Goal: Find specific page/section: Find specific page/section

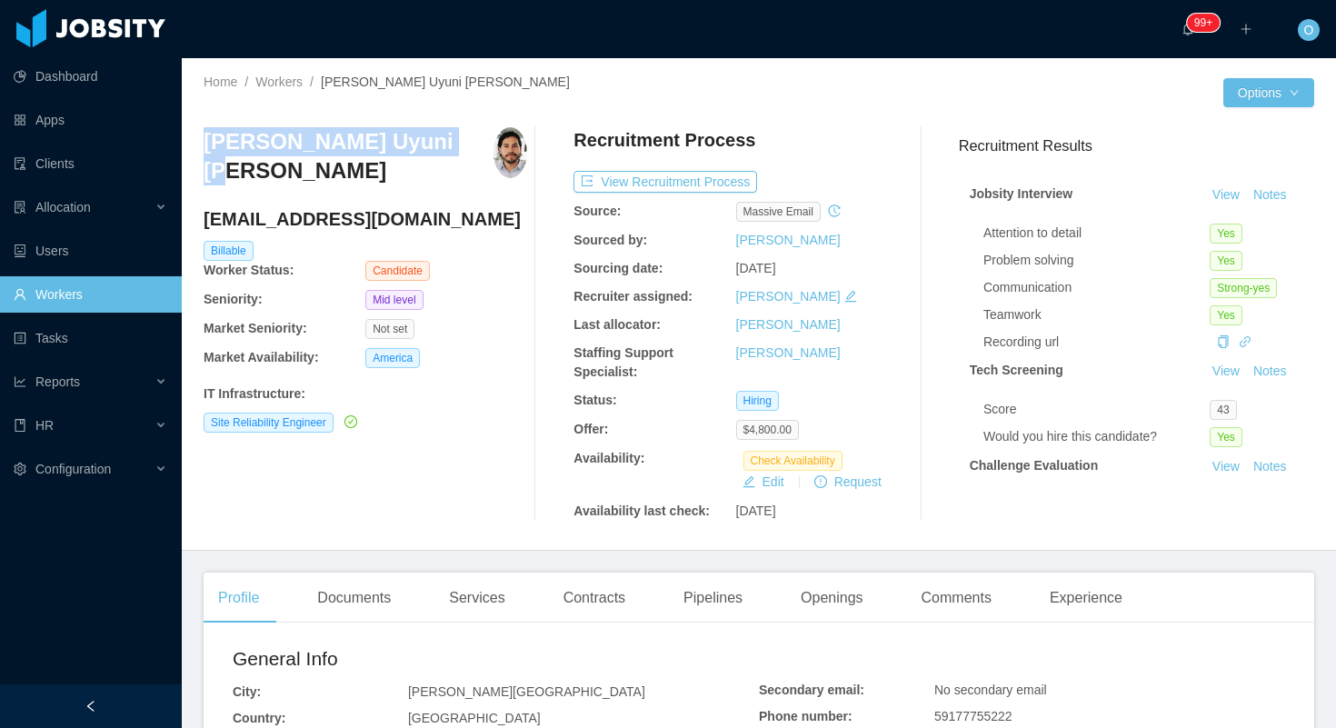
drag, startPoint x: 442, startPoint y: 146, endPoint x: 204, endPoint y: 140, distance: 239.0
click at [204, 140] on div "Mauricio Uyuni Miranda" at bounding box center [365, 162] width 323 height 70
copy h3 "Mauricio Uyuni Miranda"
click at [800, 126] on div "Mauricio Uyuni Miranda mauri.uyuni@gmail.com Billable Worker Status: Candidate …" at bounding box center [759, 324] width 1110 height 422
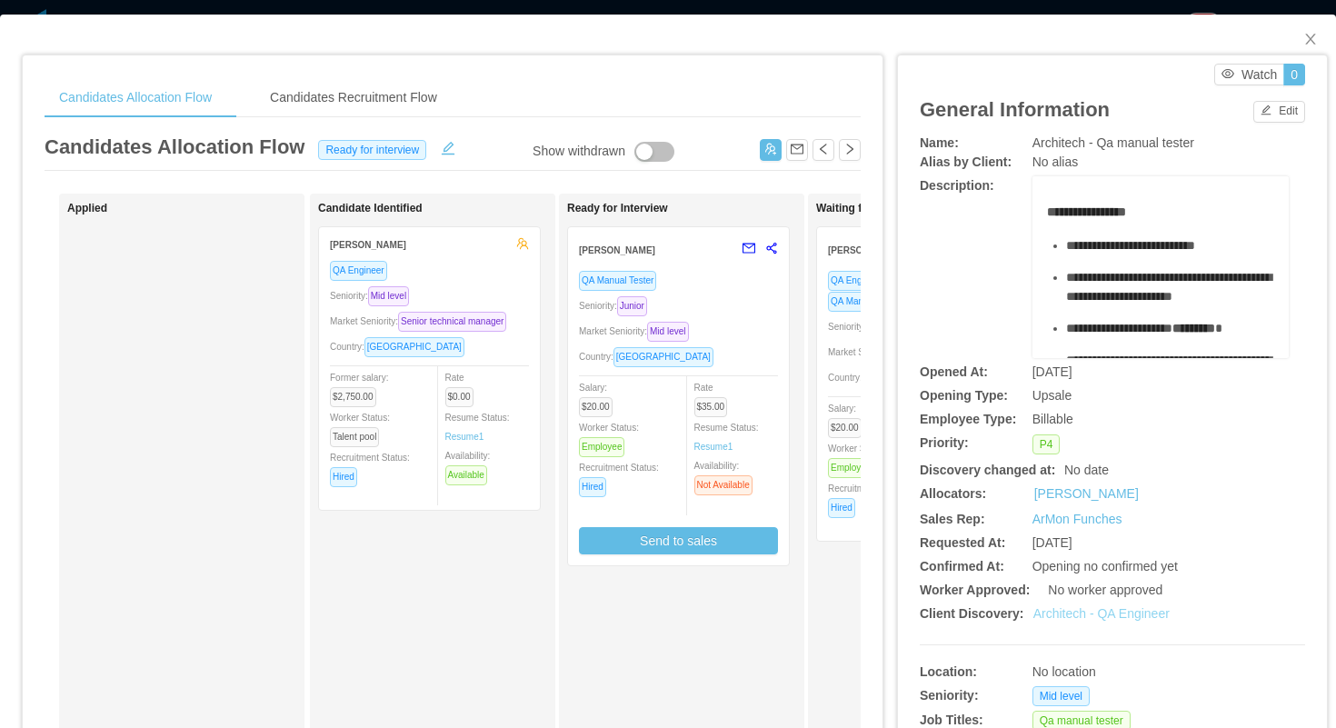
click at [1078, 613] on link "Architech - QA Engineer" at bounding box center [1101, 613] width 136 height 15
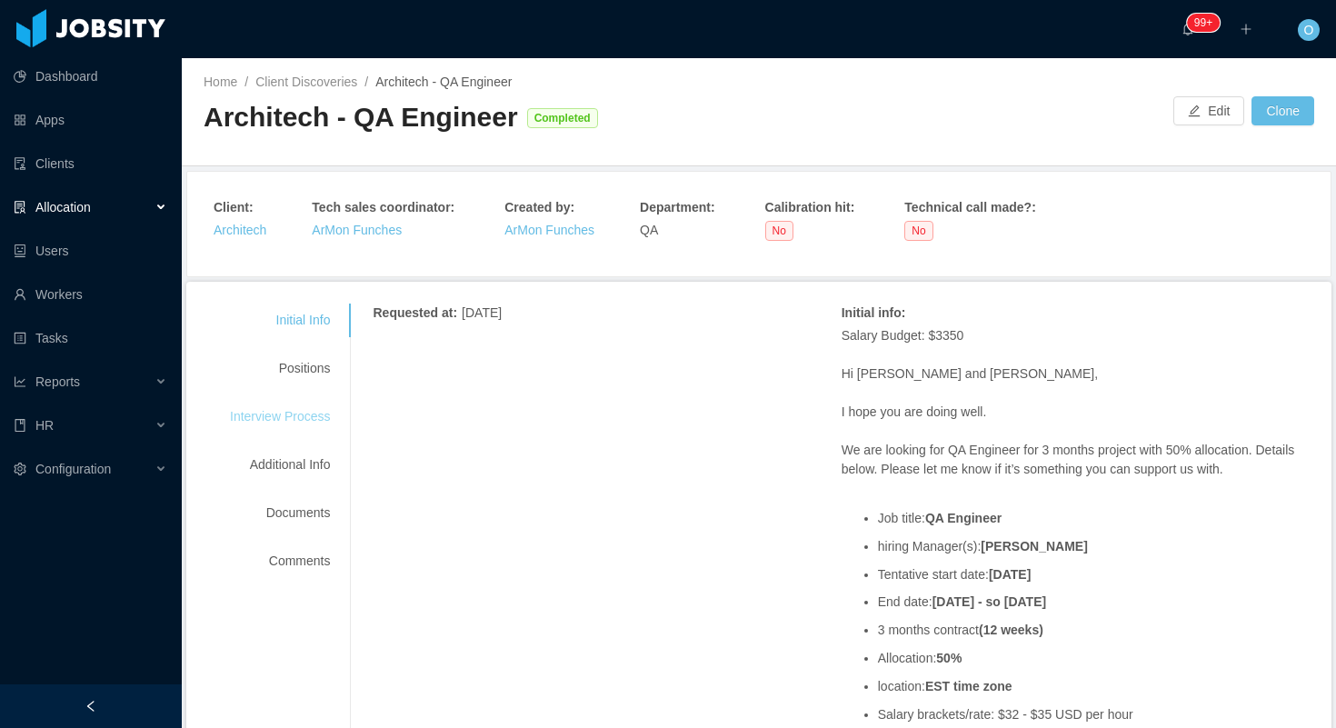
click at [303, 420] on div "Interview Process" at bounding box center [280, 417] width 144 height 34
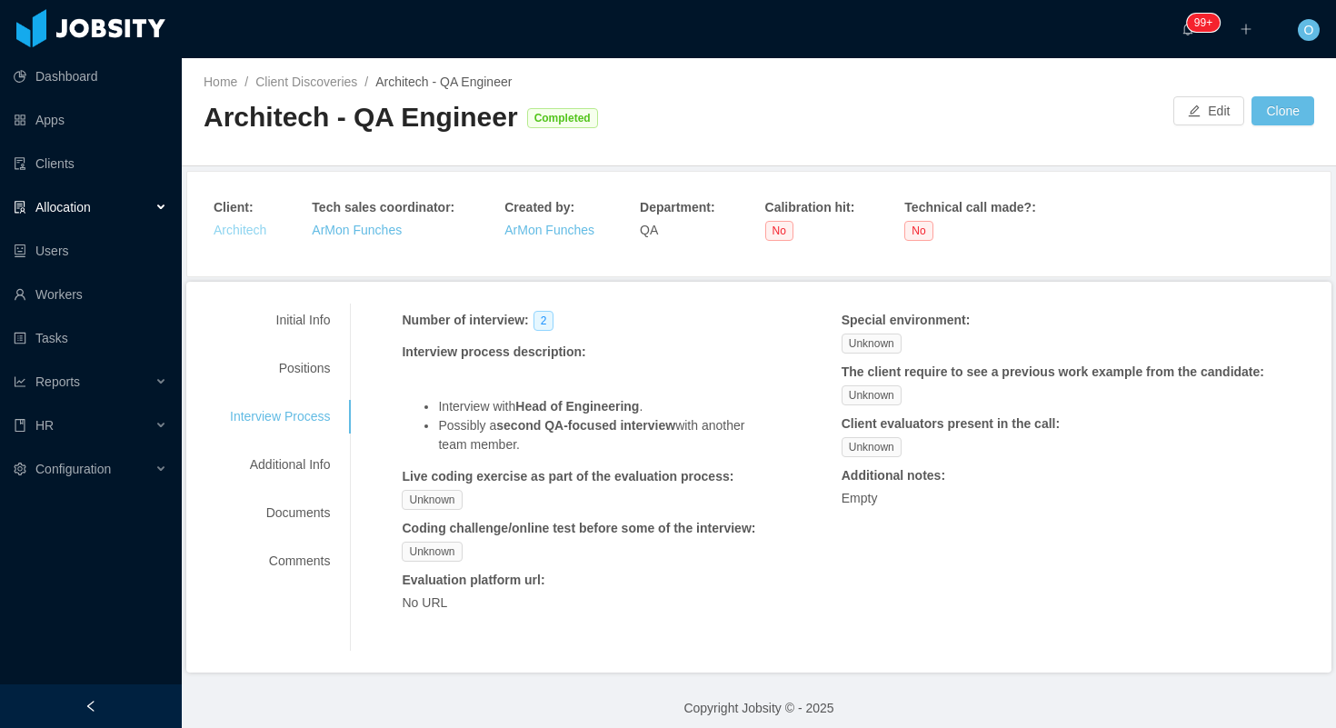
click at [259, 233] on link "Architech" at bounding box center [240, 230] width 53 height 15
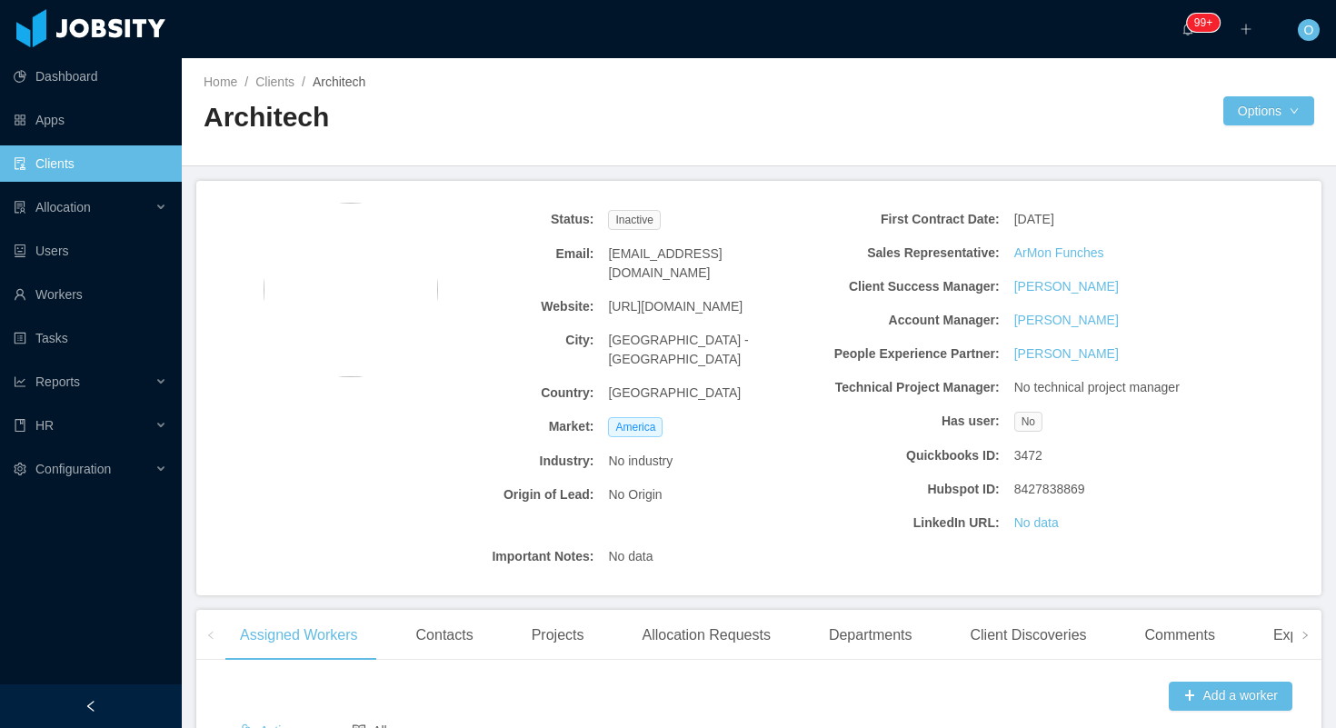
click at [672, 297] on span "https://www.architech.ca/" at bounding box center [675, 306] width 134 height 19
copy span "https://www.architech.ca/"
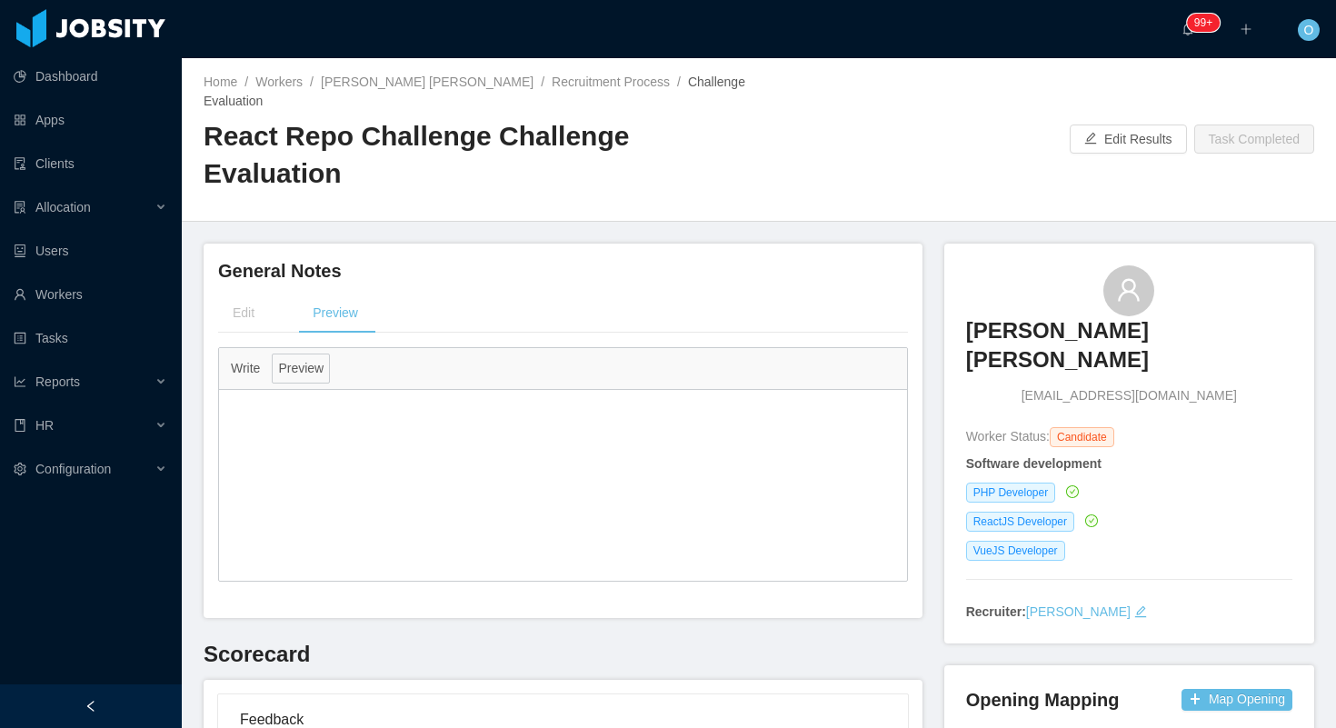
click at [443, 71] on div "Home / Workers / [PERSON_NAME] [PERSON_NAME] / Recruitment Process / Challenge …" at bounding box center [759, 140] width 1154 height 164
click at [443, 77] on link "Raine Amin Sanchez Miranda" at bounding box center [427, 82] width 213 height 15
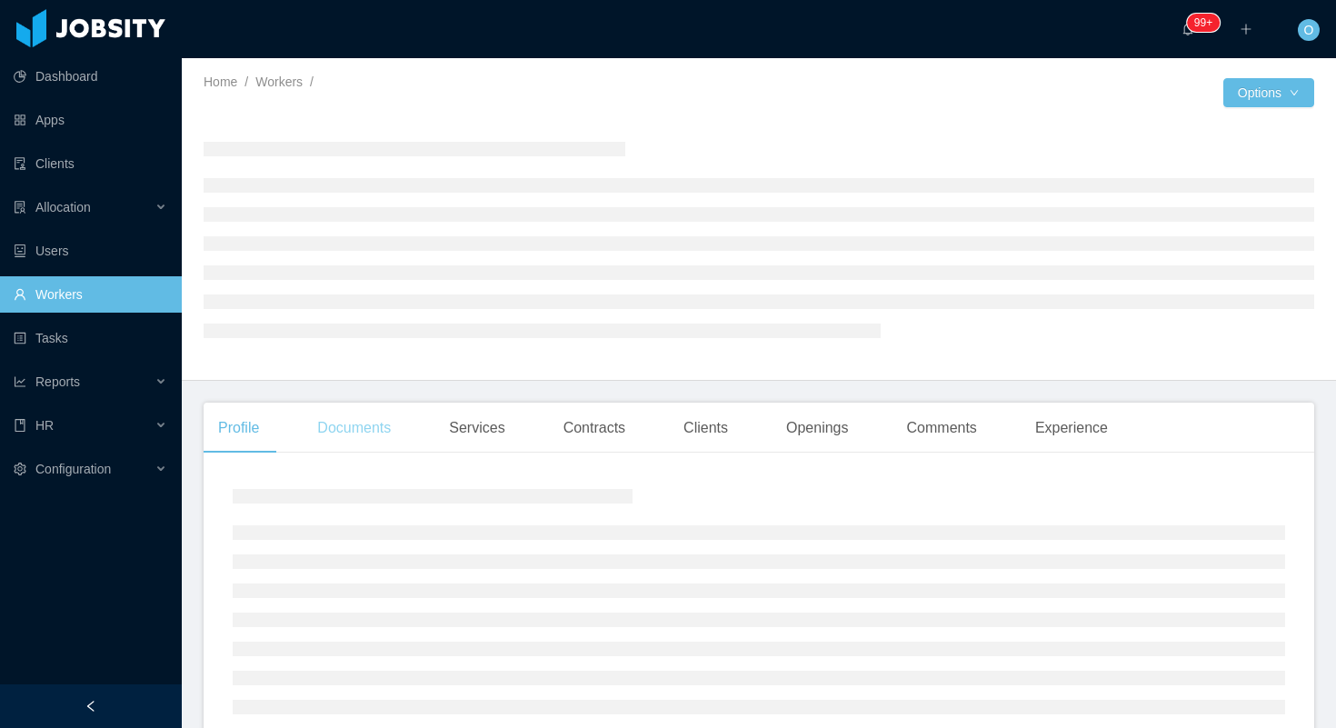
click at [393, 426] on div "Documents" at bounding box center [354, 427] width 103 height 51
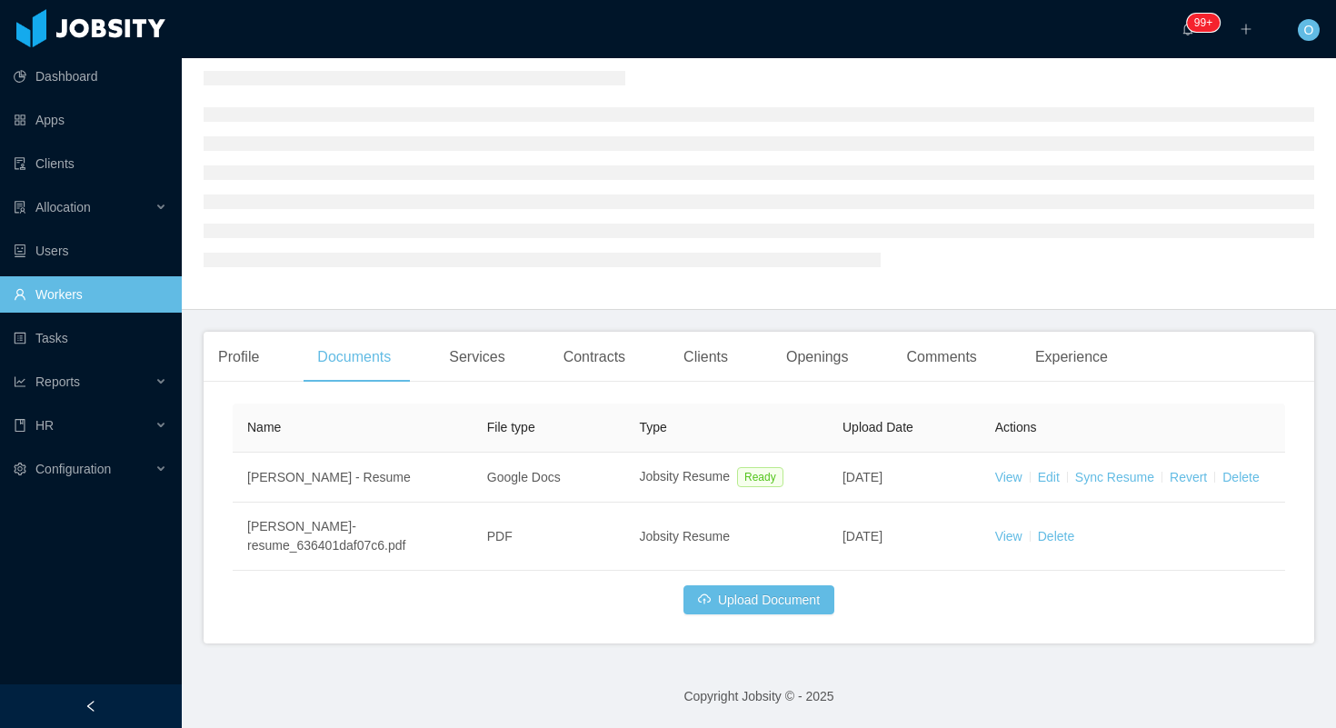
scroll to position [93, 0]
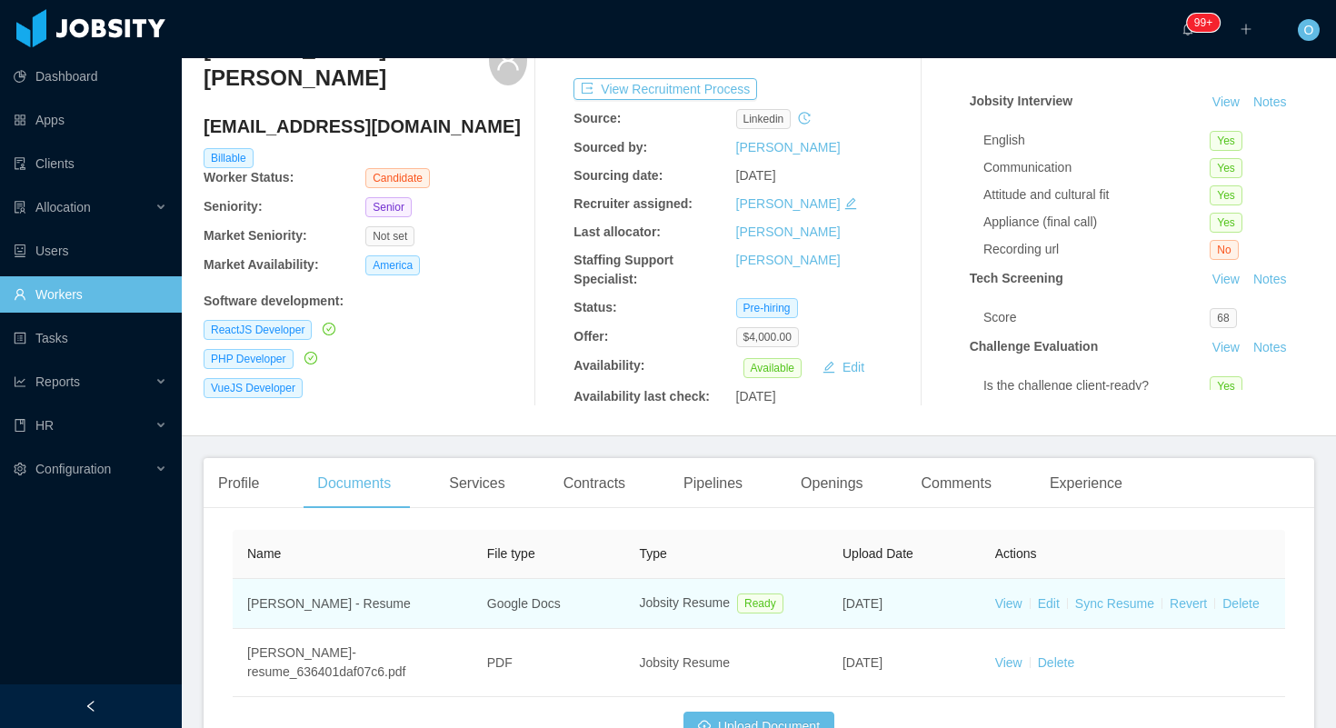
click at [1010, 611] on td "View Edit Sync Resume Revert Delete" at bounding box center [1132, 604] width 304 height 50
click at [1010, 605] on link "View" at bounding box center [1008, 603] width 27 height 15
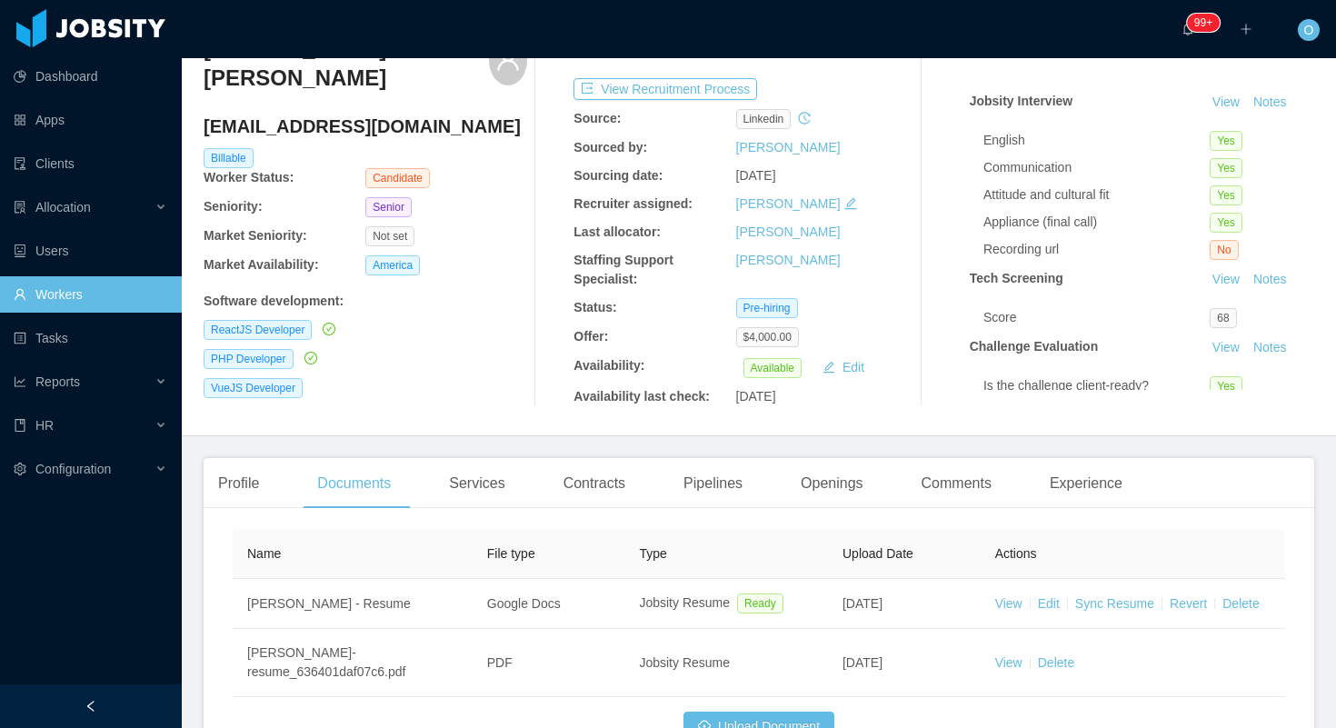
scroll to position [0, 0]
